Goal: Task Accomplishment & Management: Use online tool/utility

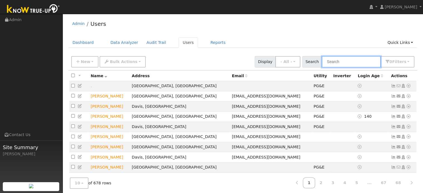
click at [343, 65] on input "text" at bounding box center [351, 61] width 59 height 11
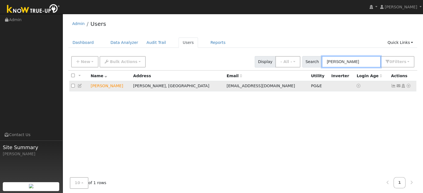
type input "Benny sanchez"
click at [408, 86] on icon at bounding box center [408, 86] width 5 height 4
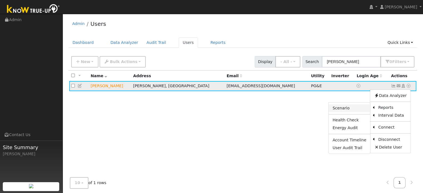
click at [352, 108] on link "Scenario" at bounding box center [349, 109] width 41 height 8
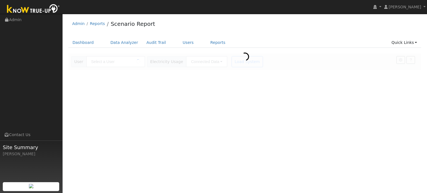
type input "[PERSON_NAME]"
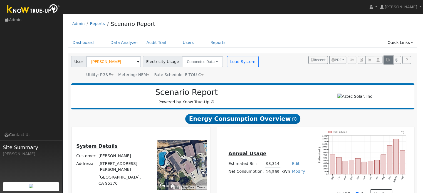
click at [388, 62] on button "button" at bounding box center [388, 60] width 9 height 8
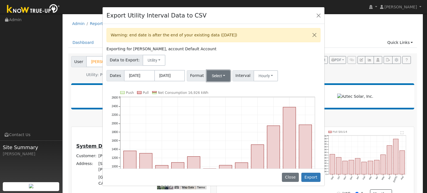
click at [212, 76] on button "Select" at bounding box center [219, 75] width 24 height 11
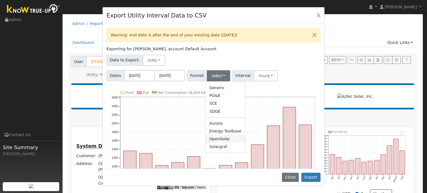
click at [211, 139] on link "OpenSolar" at bounding box center [225, 139] width 40 height 8
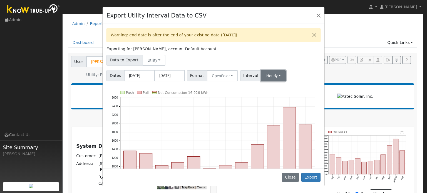
click at [273, 78] on button "Hourly" at bounding box center [273, 75] width 25 height 11
click at [270, 87] on link "15 Minute" at bounding box center [278, 88] width 39 height 8
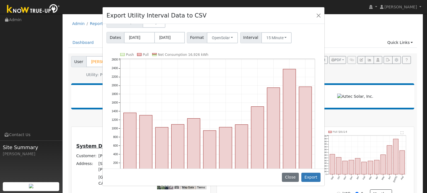
scroll to position [57, 0]
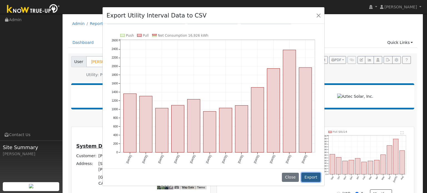
click at [315, 182] on button "Export" at bounding box center [310, 177] width 19 height 9
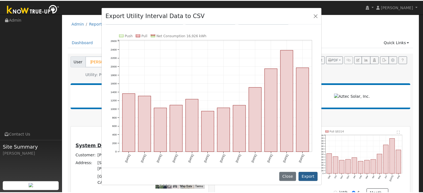
scroll to position [0, 0]
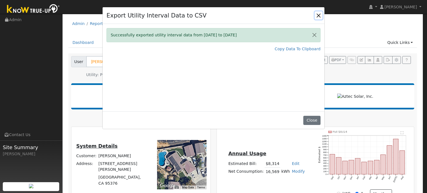
drag, startPoint x: 317, startPoint y: 15, endPoint x: 307, endPoint y: 25, distance: 14.7
click at [317, 15] on button "Close" at bounding box center [319, 15] width 8 height 8
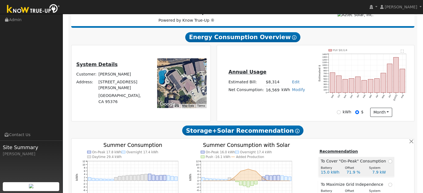
scroll to position [28, 0]
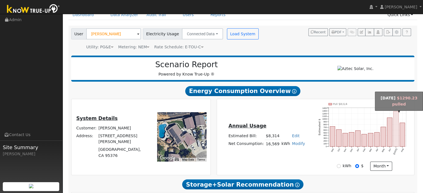
click at [395, 130] on rect "onclick=""" at bounding box center [395, 128] width 5 height 35
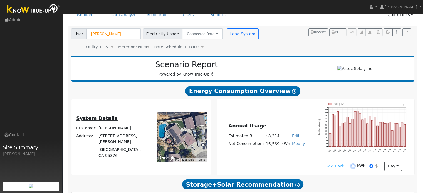
click at [352, 168] on input "kWh" at bounding box center [353, 166] width 4 height 4
radio input "true"
radio input "false"
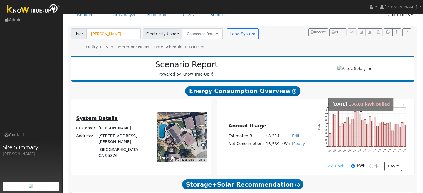
click at [357, 127] on rect "onclick=""" at bounding box center [357, 128] width 2 height 35
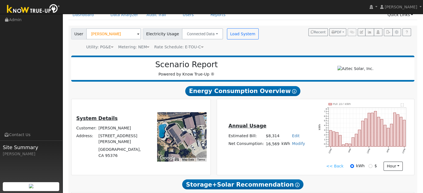
click at [335, 166] on link "<< Back" at bounding box center [334, 166] width 17 height 6
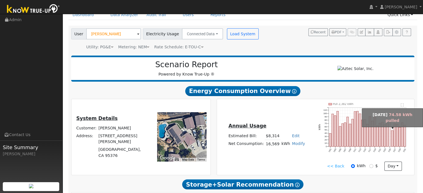
click at [389, 135] on rect "onclick=""" at bounding box center [390, 134] width 2 height 25
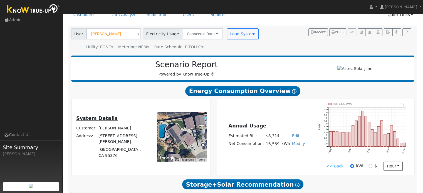
click at [332, 168] on link "<< Back" at bounding box center [334, 166] width 17 height 6
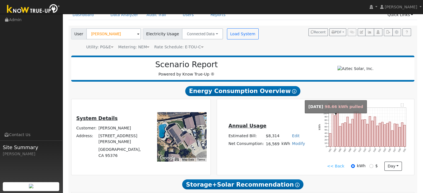
click at [333, 142] on rect "onclick=""" at bounding box center [333, 130] width 2 height 33
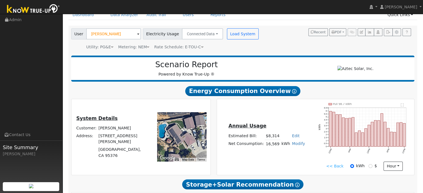
click at [337, 167] on link "<< Back" at bounding box center [334, 166] width 17 height 6
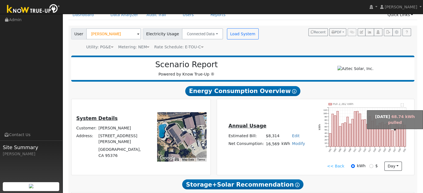
click at [395, 140] on rect "onclick=""" at bounding box center [395, 135] width 2 height 23
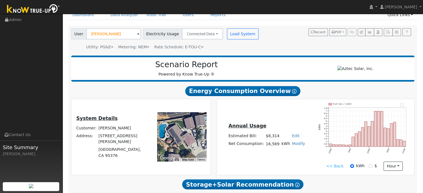
click at [338, 168] on link "<< Back" at bounding box center [334, 166] width 17 height 6
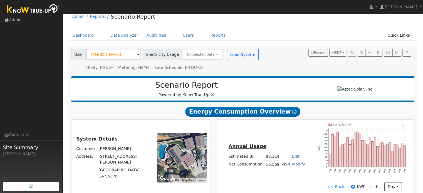
scroll to position [0, 0]
